Goal: Task Accomplishment & Management: Use online tool/utility

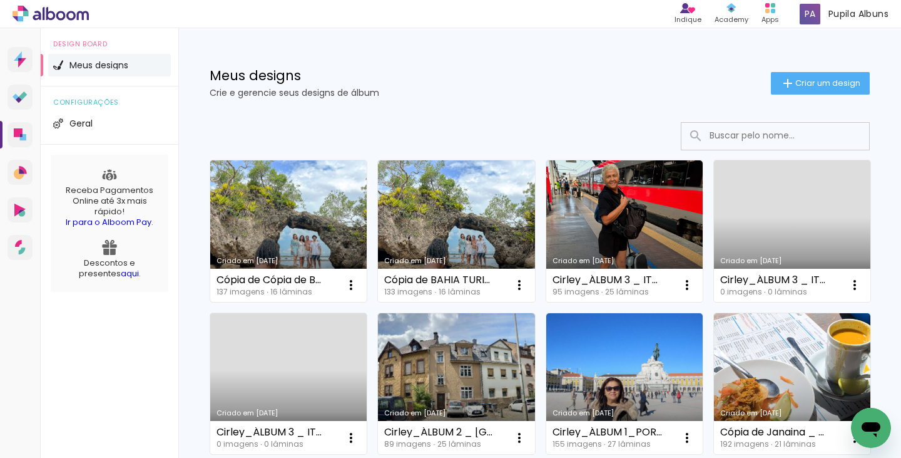
click at [307, 201] on link "Criado em 28/09/25" at bounding box center [288, 230] width 156 height 141
